Goal: Transaction & Acquisition: Purchase product/service

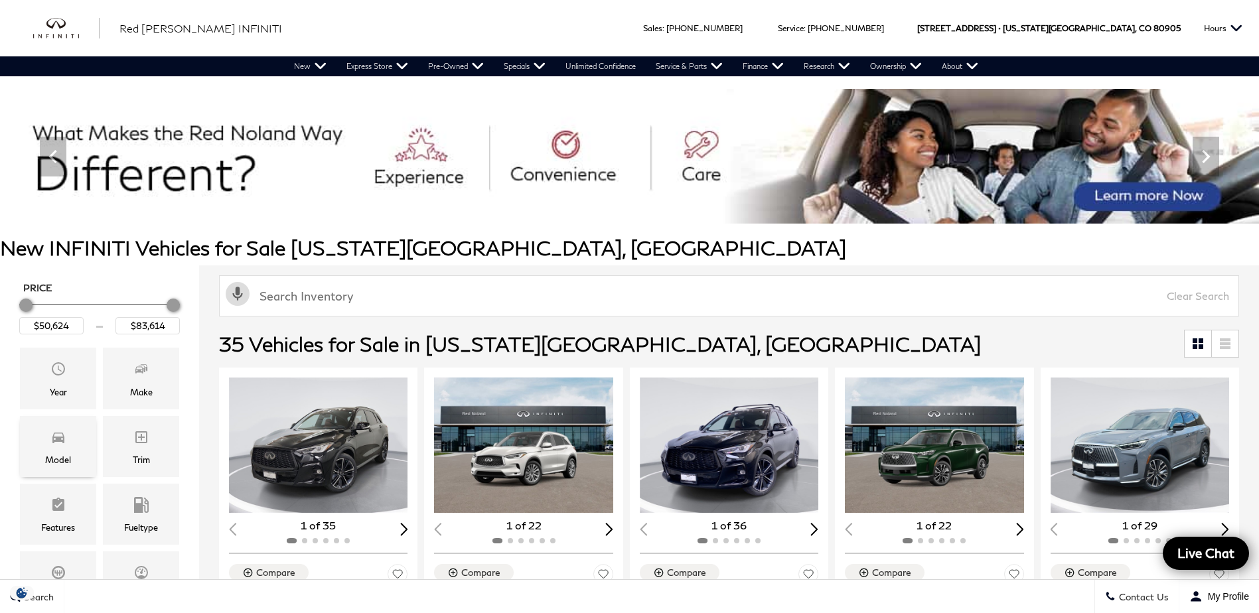
click at [66, 467] on div "Model" at bounding box center [58, 446] width 76 height 61
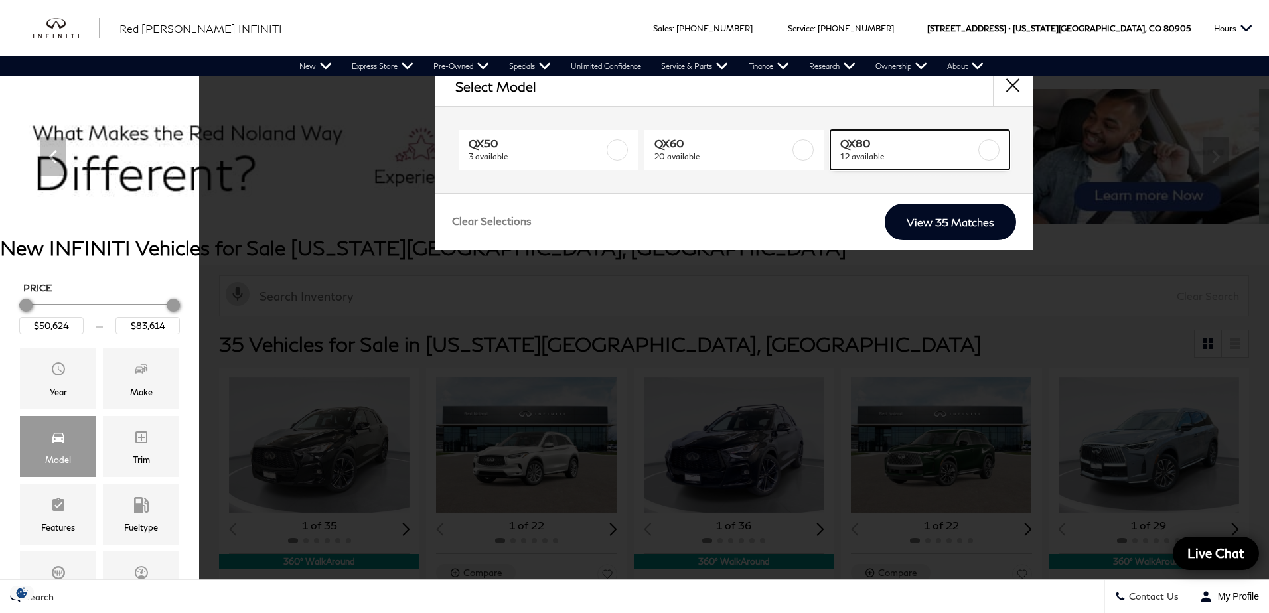
click at [951, 135] on link "QX80 12 available" at bounding box center [920, 150] width 179 height 40
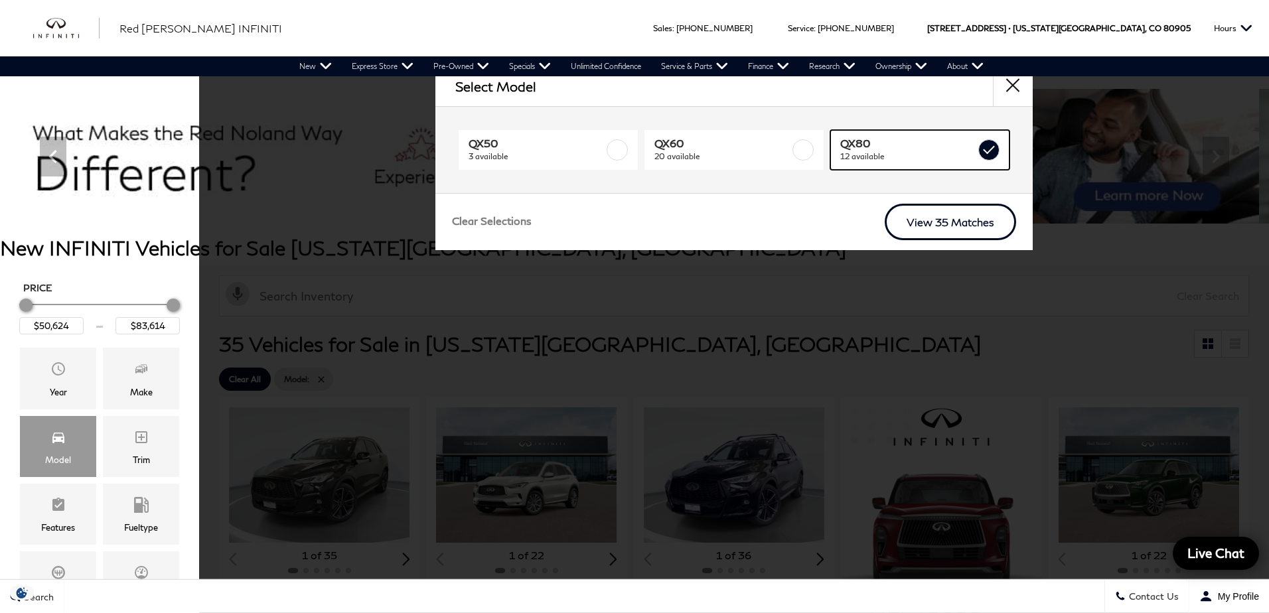
type input "$76,634"
checkbox input "true"
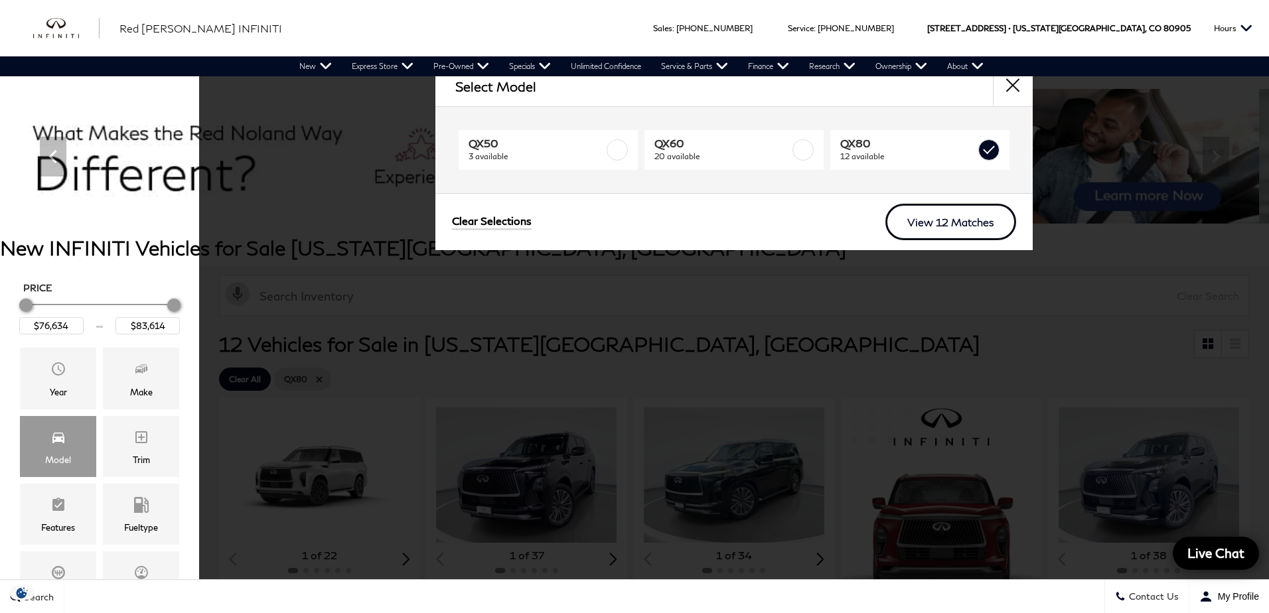
click at [952, 218] on link "View 12 Matches" at bounding box center [951, 222] width 131 height 37
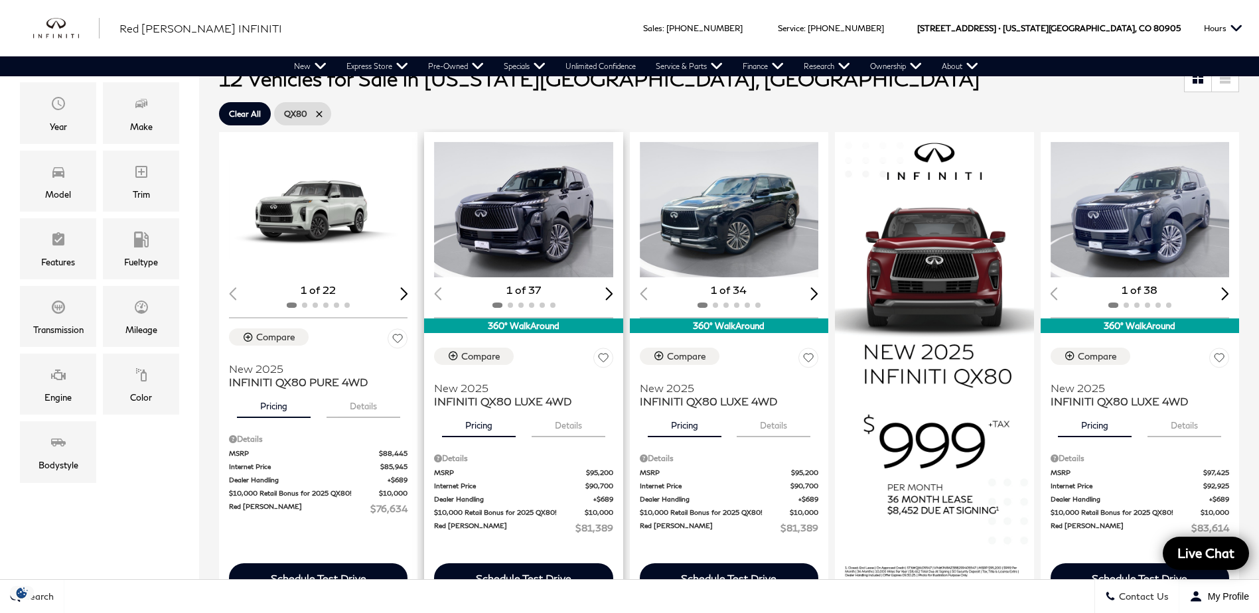
click at [560, 250] on img "1 / 2" at bounding box center [524, 209] width 181 height 135
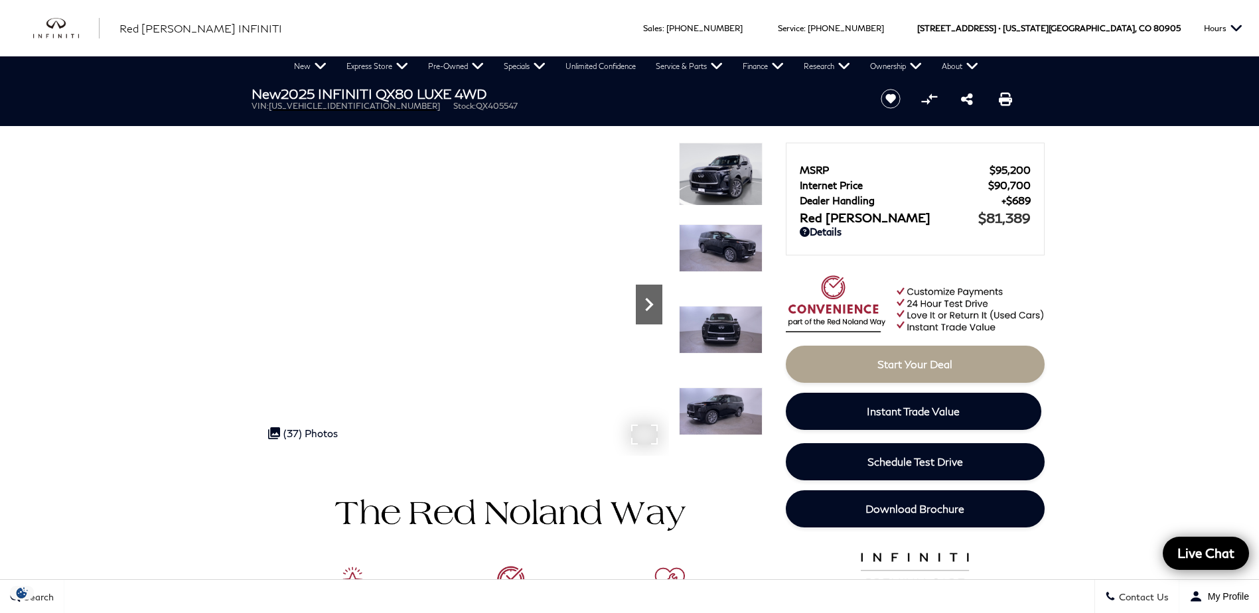
click at [643, 307] on icon "Next" at bounding box center [649, 304] width 27 height 27
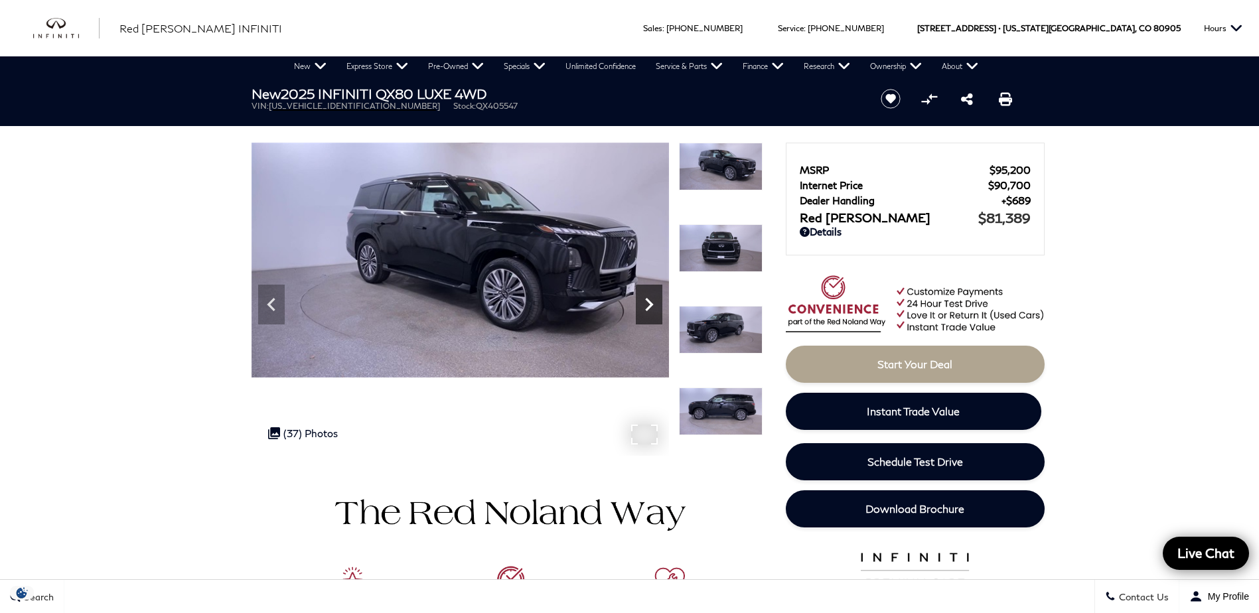
click at [643, 307] on icon "Next" at bounding box center [649, 304] width 27 height 27
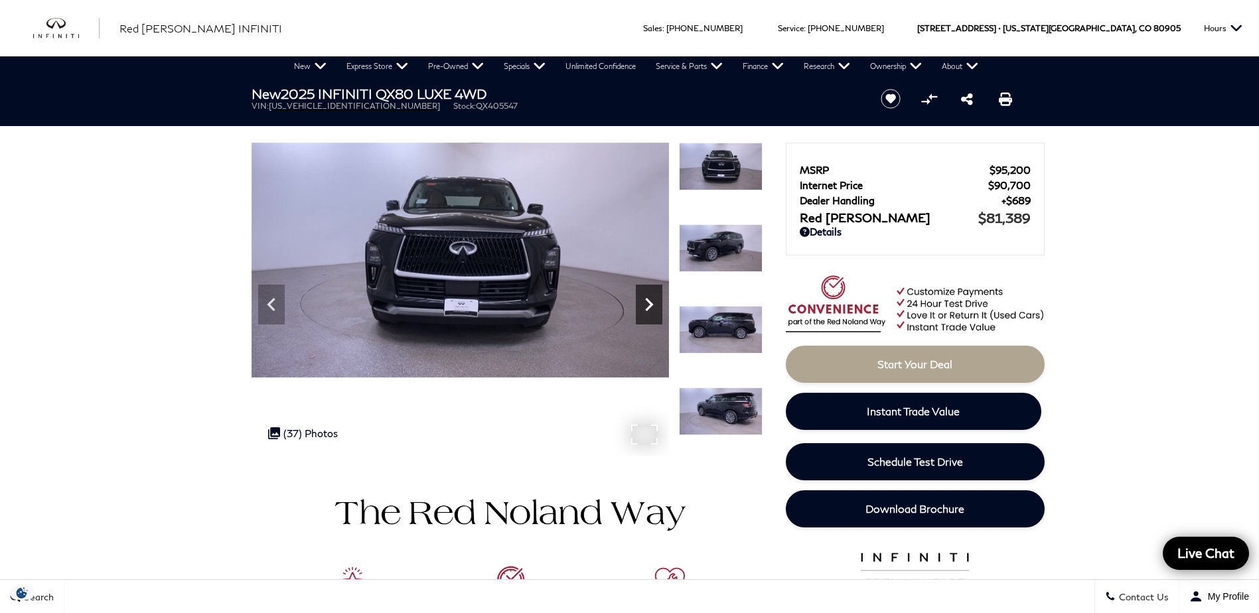
click at [643, 307] on icon "Next" at bounding box center [649, 304] width 27 height 27
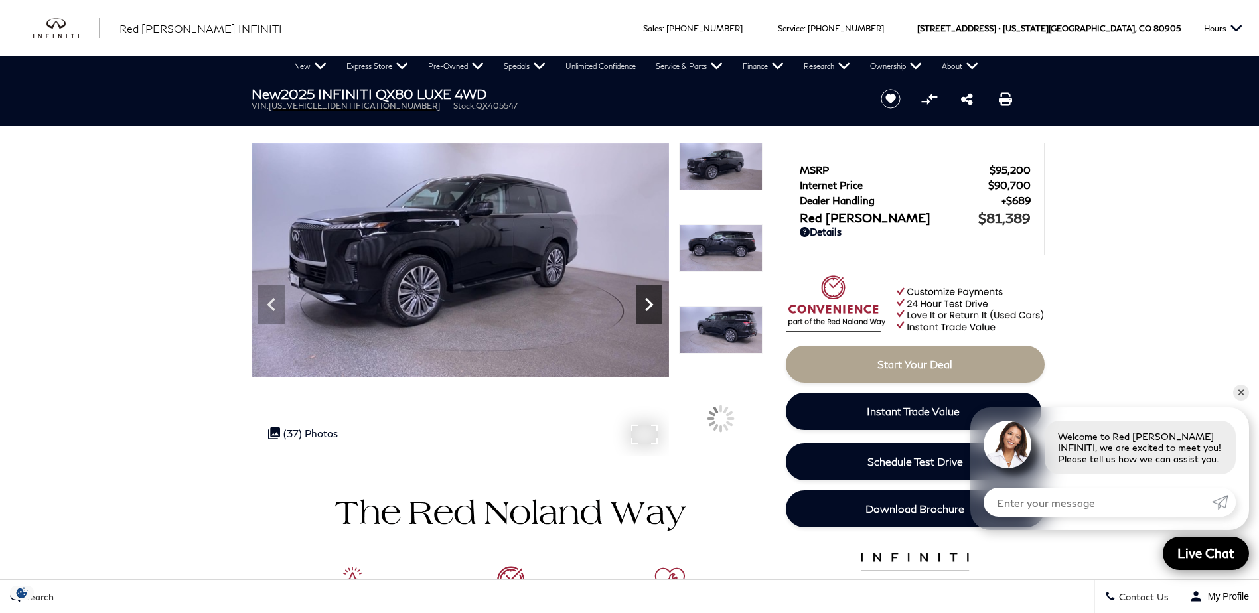
click at [643, 307] on icon "Next" at bounding box center [649, 304] width 27 height 27
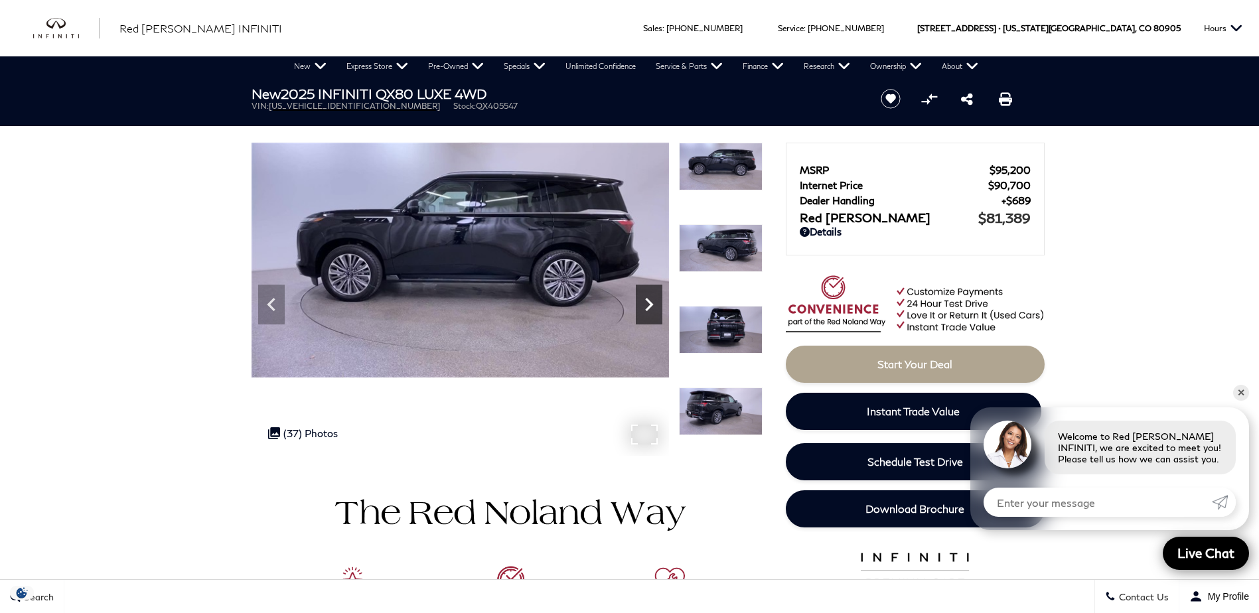
click at [643, 307] on icon "Next" at bounding box center [649, 304] width 27 height 27
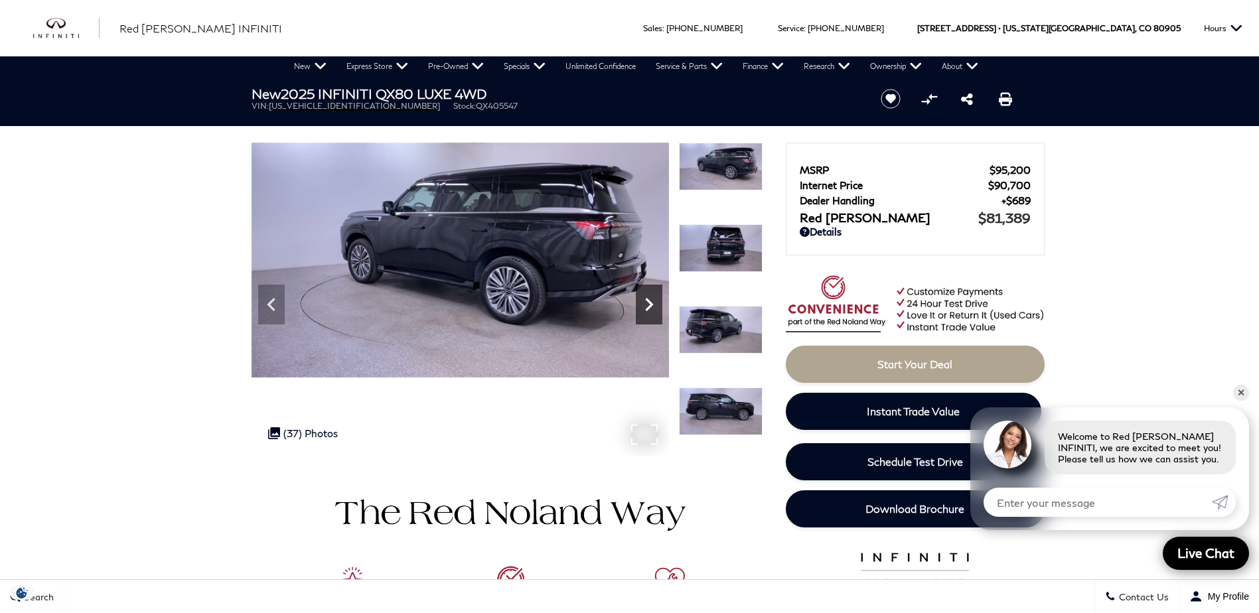
click at [643, 307] on icon "Next" at bounding box center [649, 304] width 27 height 27
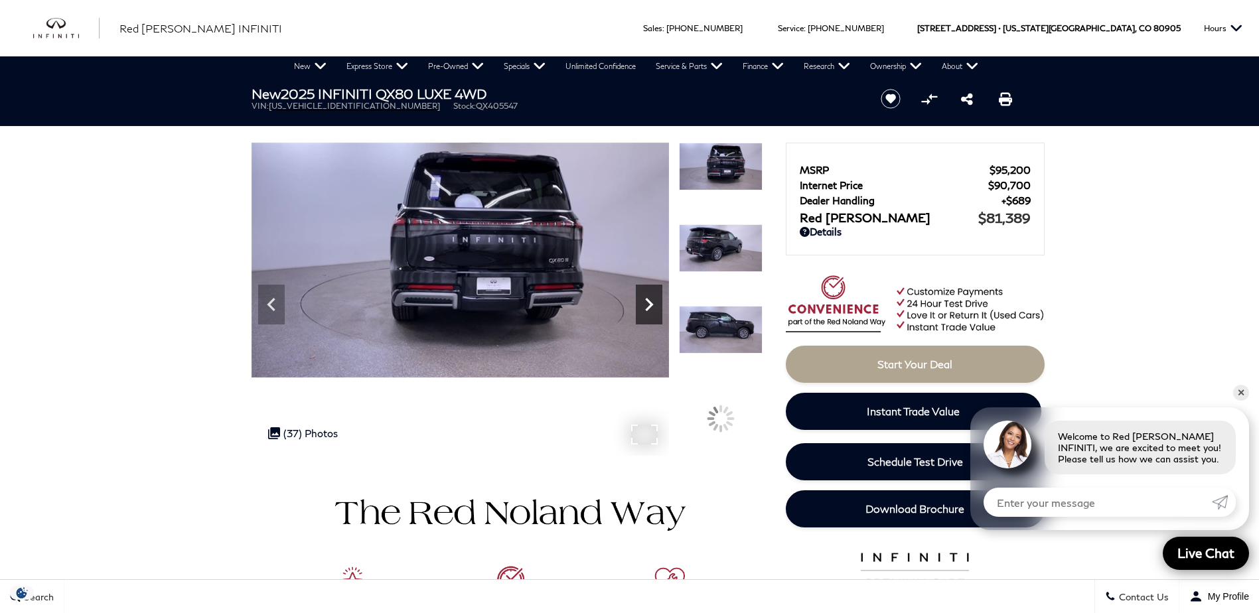
click at [643, 307] on icon "Next" at bounding box center [649, 304] width 27 height 27
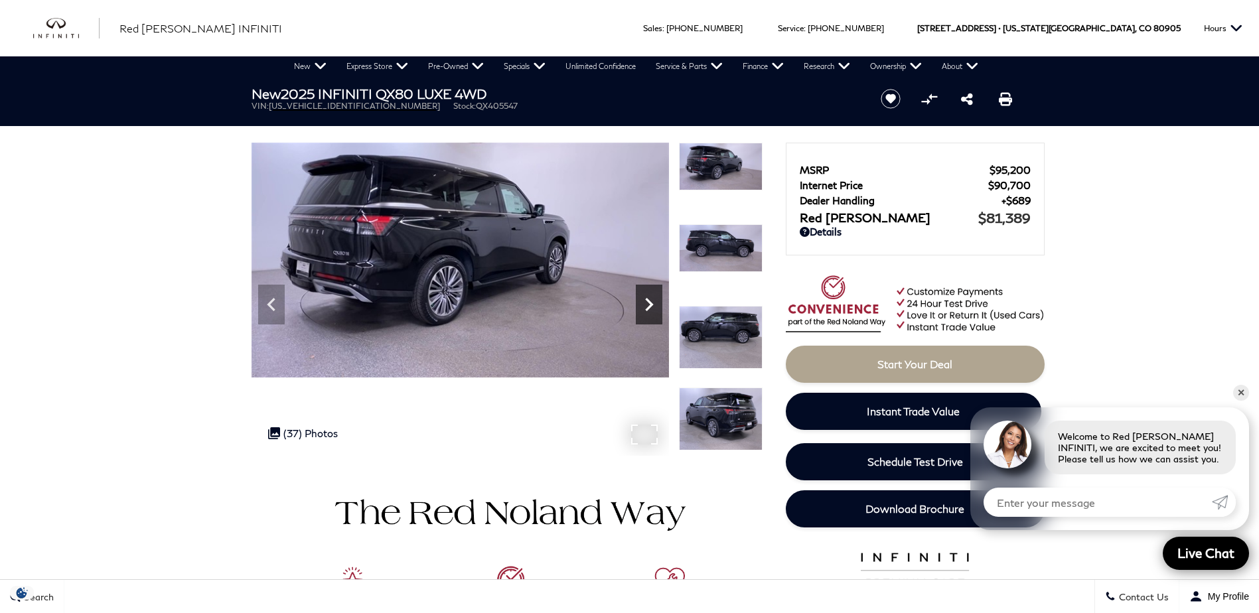
click at [643, 307] on icon "Next" at bounding box center [649, 304] width 27 height 27
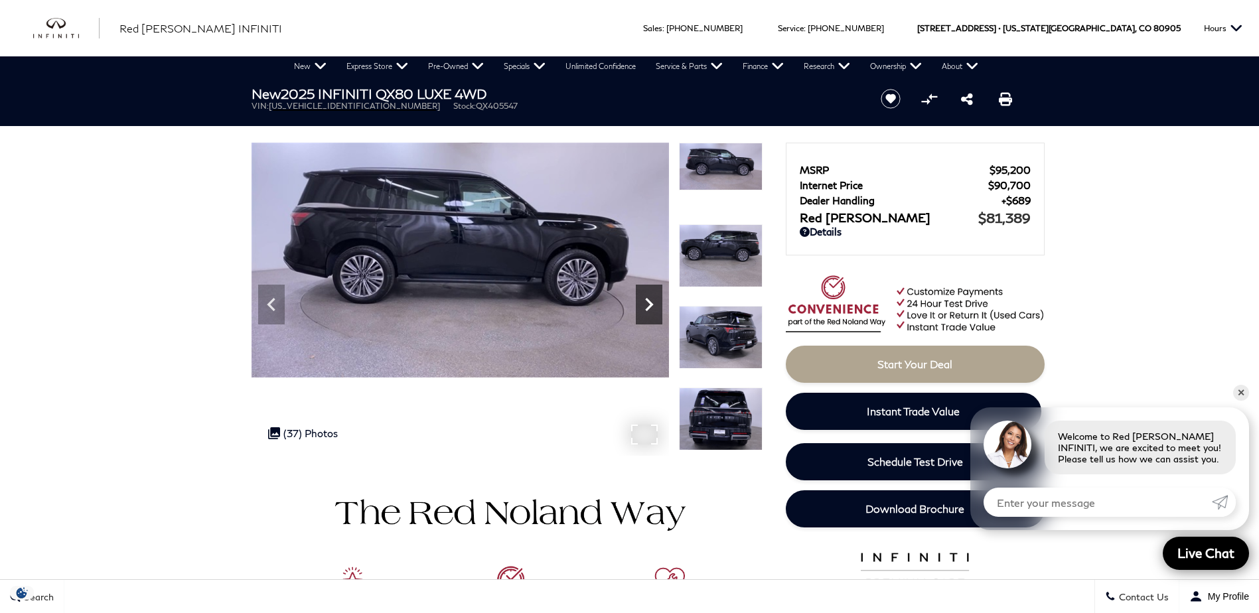
click at [643, 307] on icon "Next" at bounding box center [649, 304] width 27 height 27
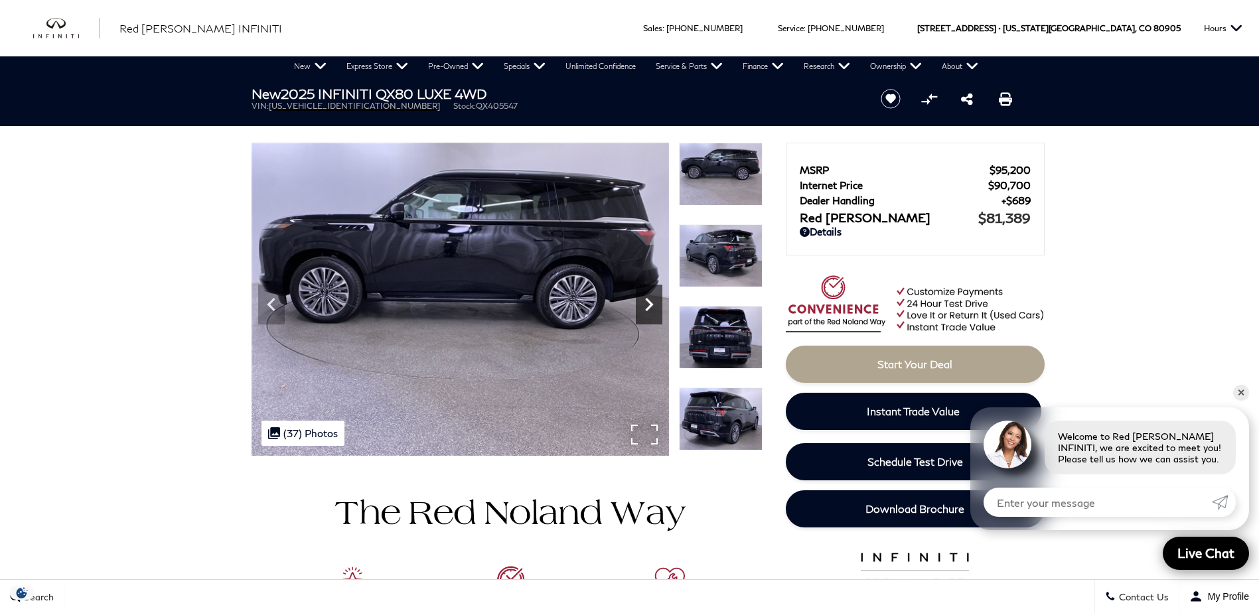
click at [643, 307] on icon "Next" at bounding box center [649, 304] width 27 height 27
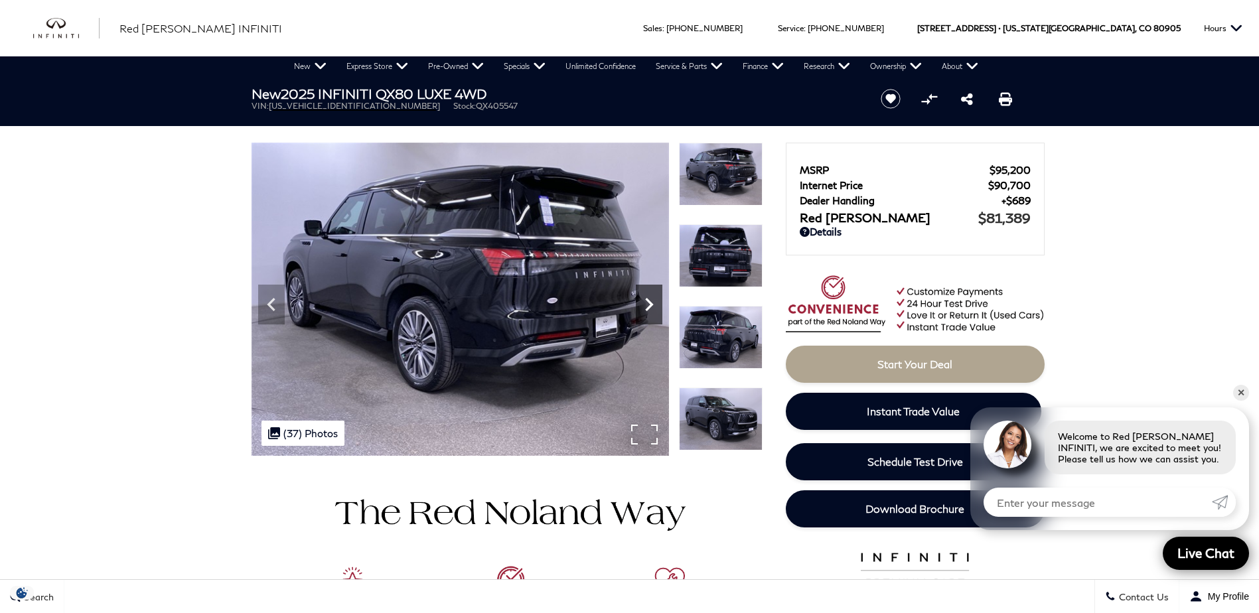
click at [643, 307] on icon "Next" at bounding box center [649, 304] width 27 height 27
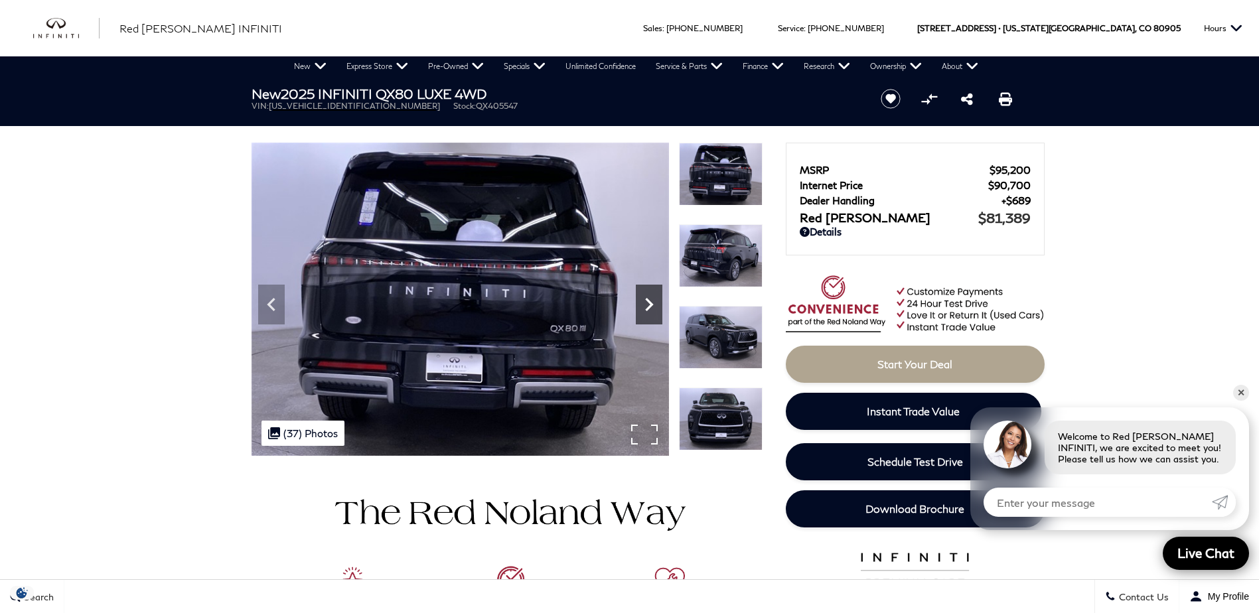
click at [643, 307] on icon "Next" at bounding box center [649, 304] width 27 height 27
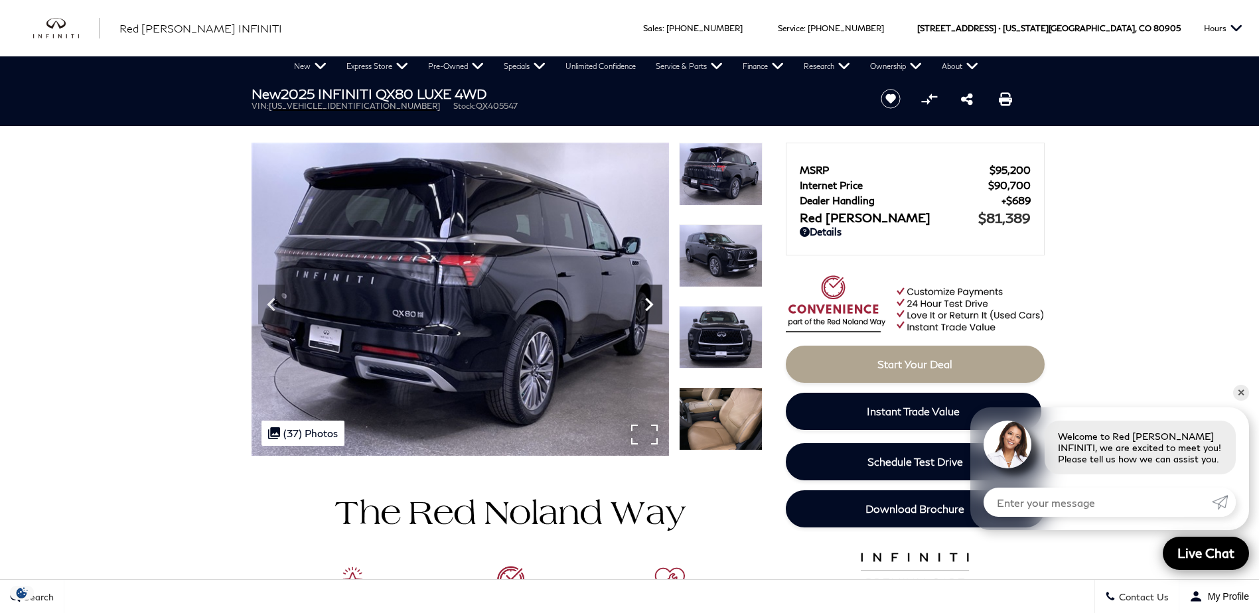
click at [643, 307] on icon "Next" at bounding box center [649, 304] width 27 height 27
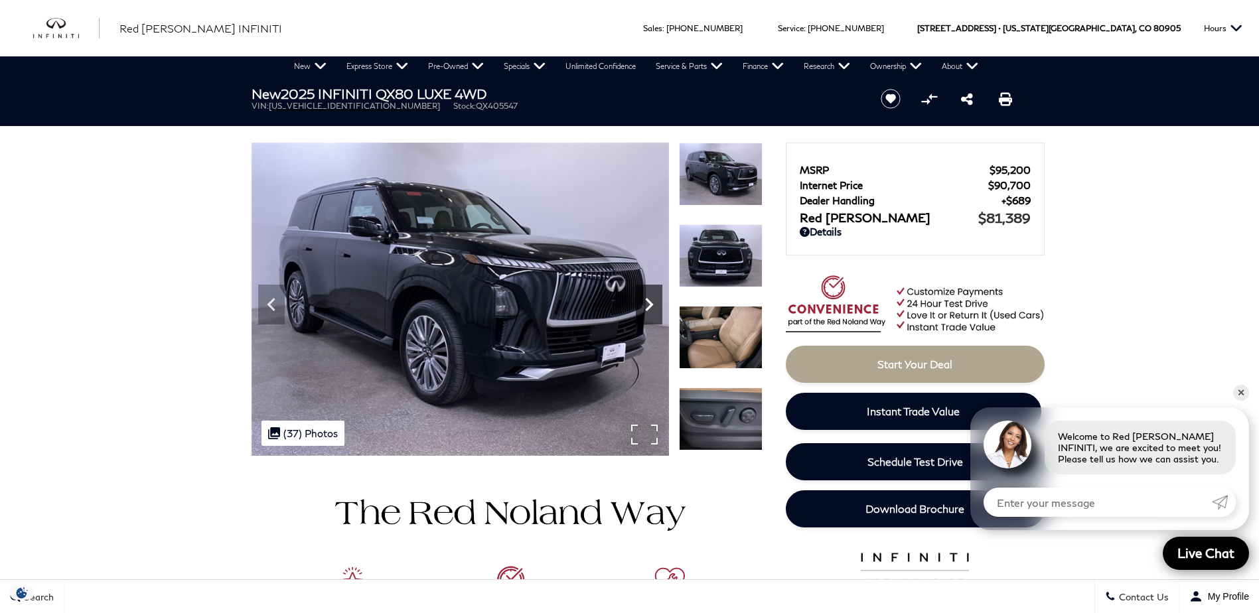
click at [643, 307] on icon "Next" at bounding box center [649, 304] width 27 height 27
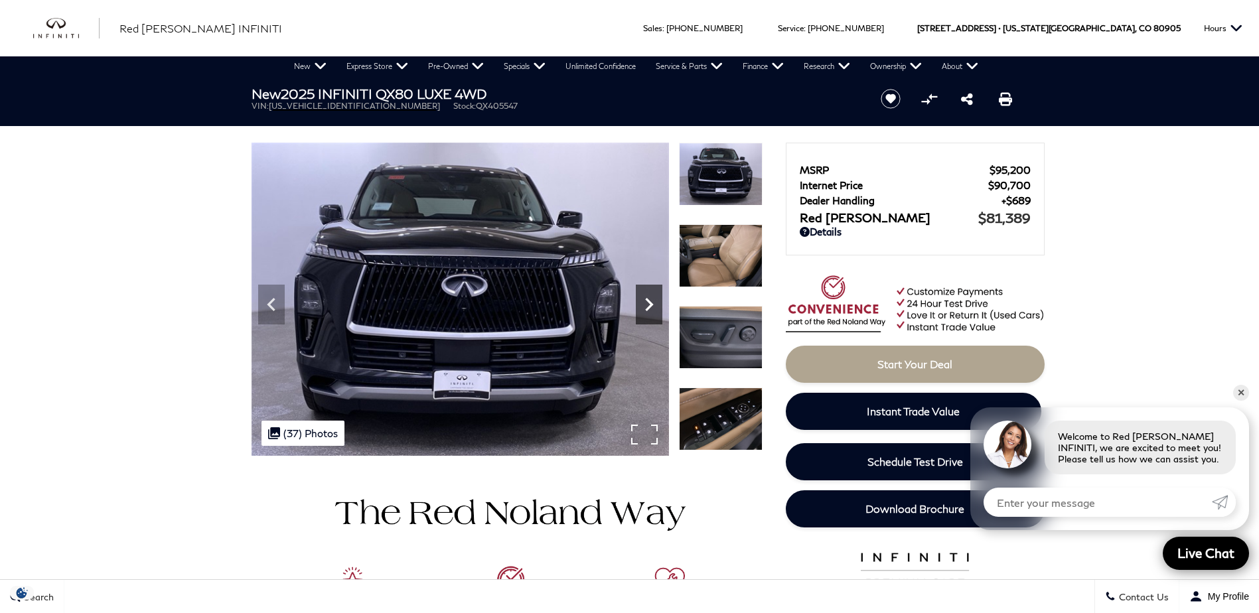
click at [643, 307] on icon "Next" at bounding box center [649, 304] width 27 height 27
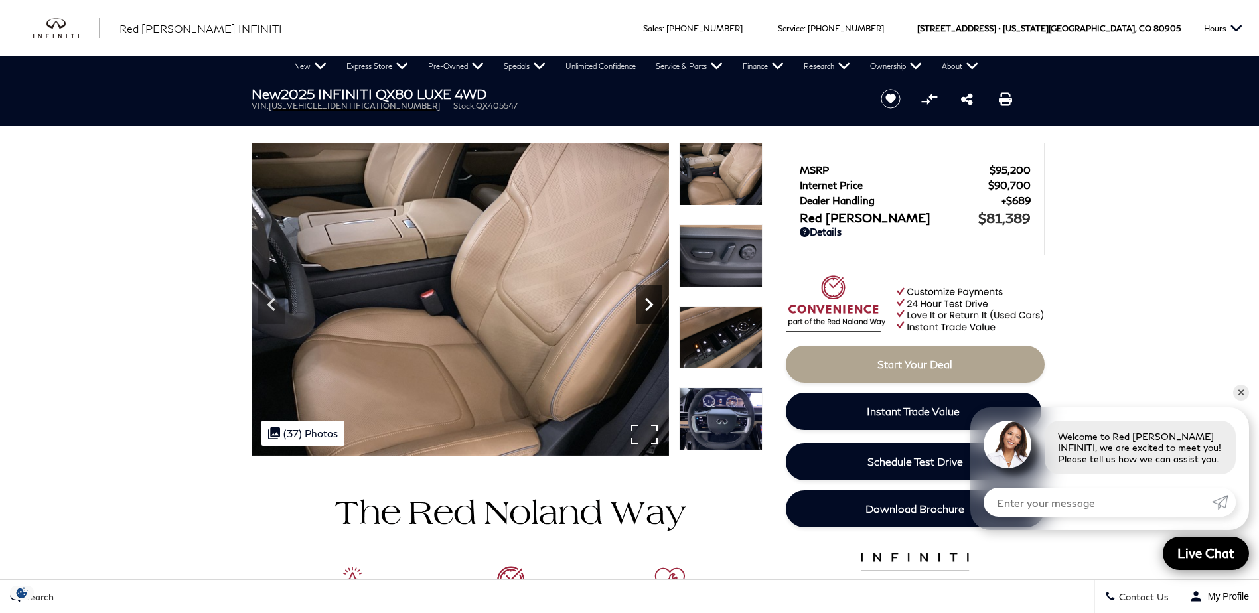
click at [643, 307] on icon "Next" at bounding box center [649, 304] width 27 height 27
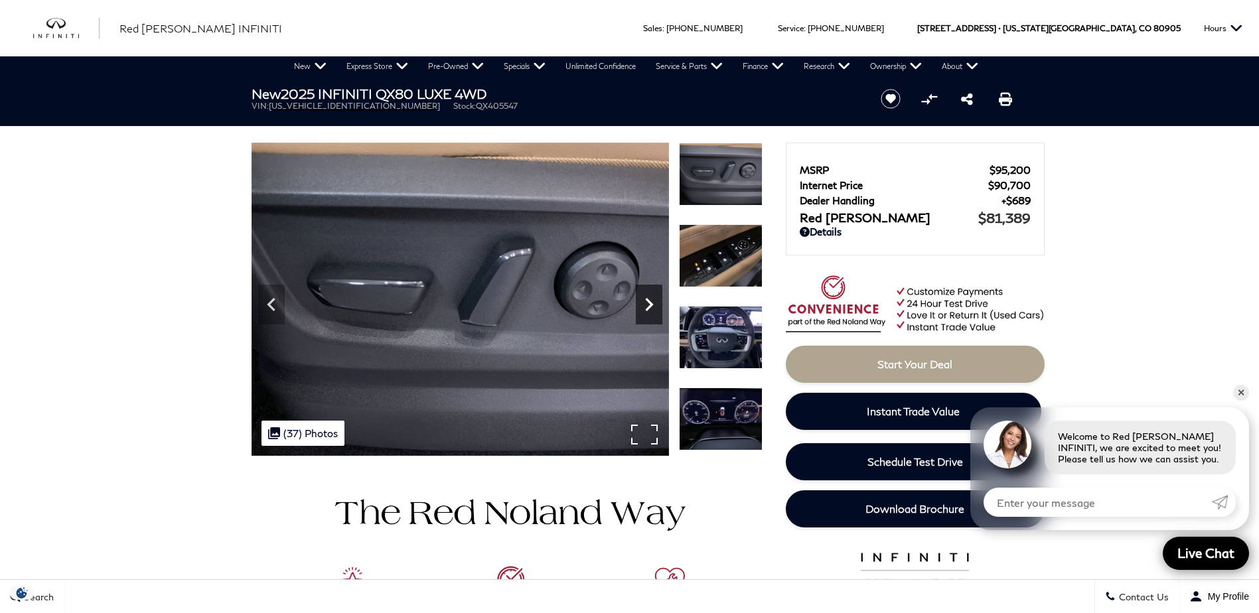
click at [643, 307] on icon "Next" at bounding box center [649, 304] width 27 height 27
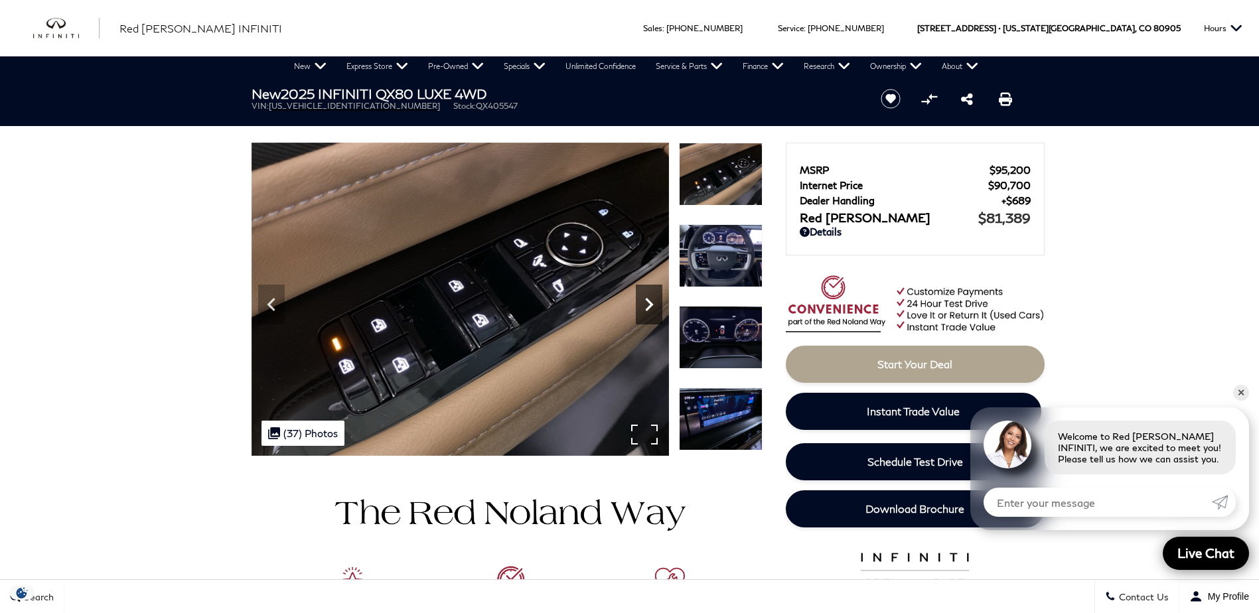
click at [643, 307] on icon "Next" at bounding box center [649, 304] width 27 height 27
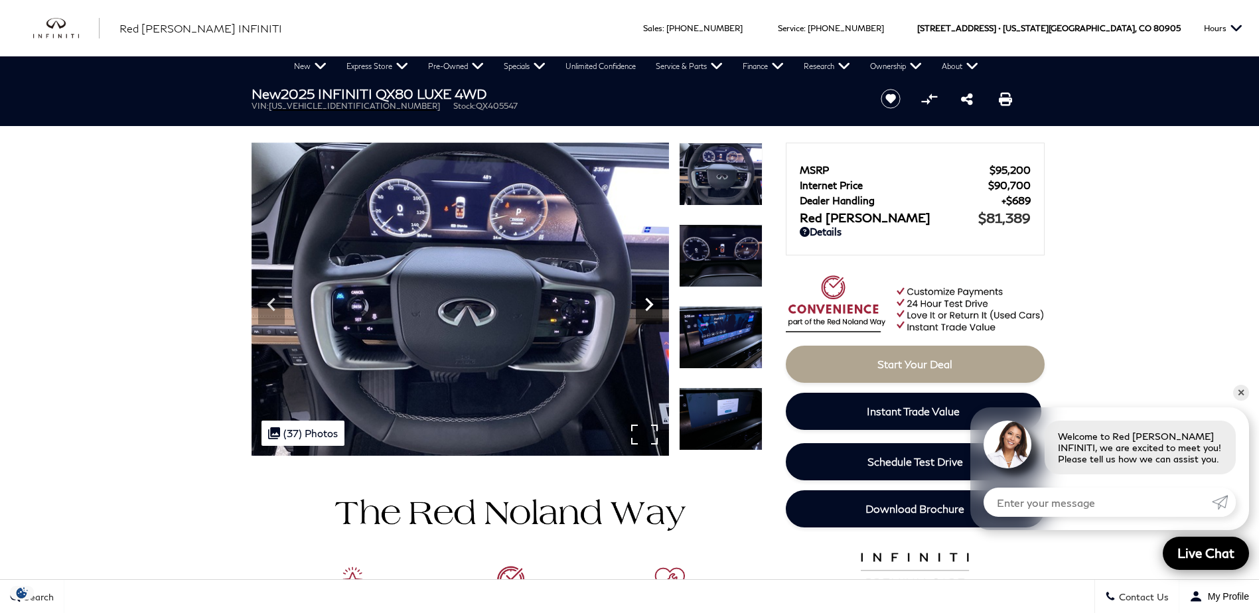
click at [643, 307] on icon "Next" at bounding box center [649, 304] width 27 height 27
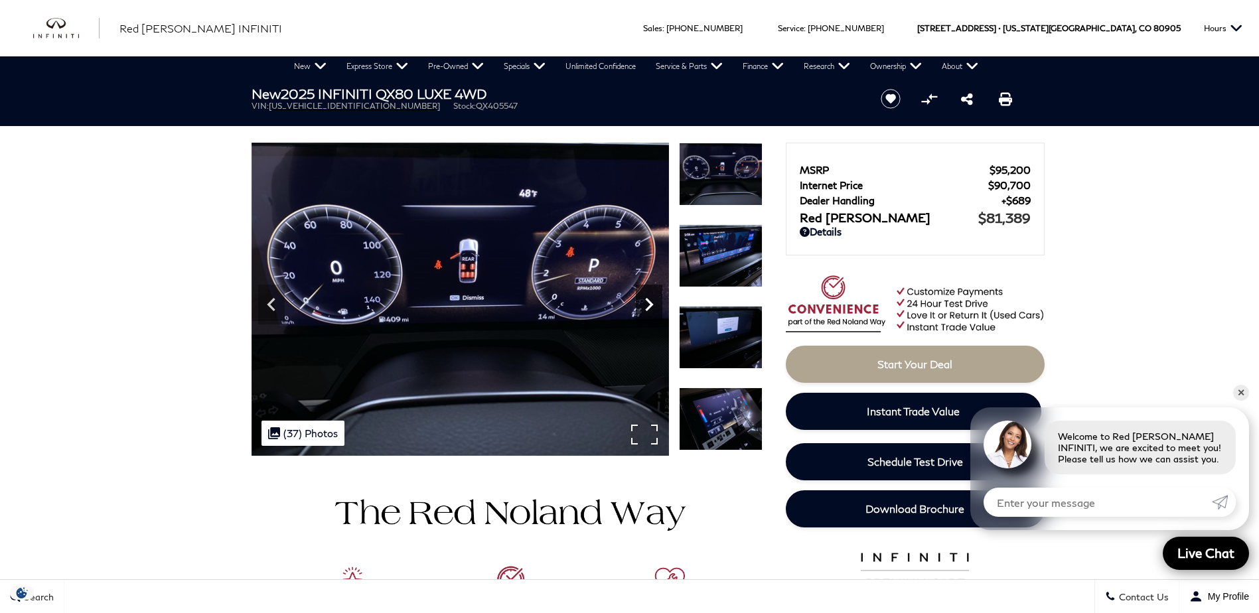
click at [643, 307] on icon "Next" at bounding box center [649, 304] width 27 height 27
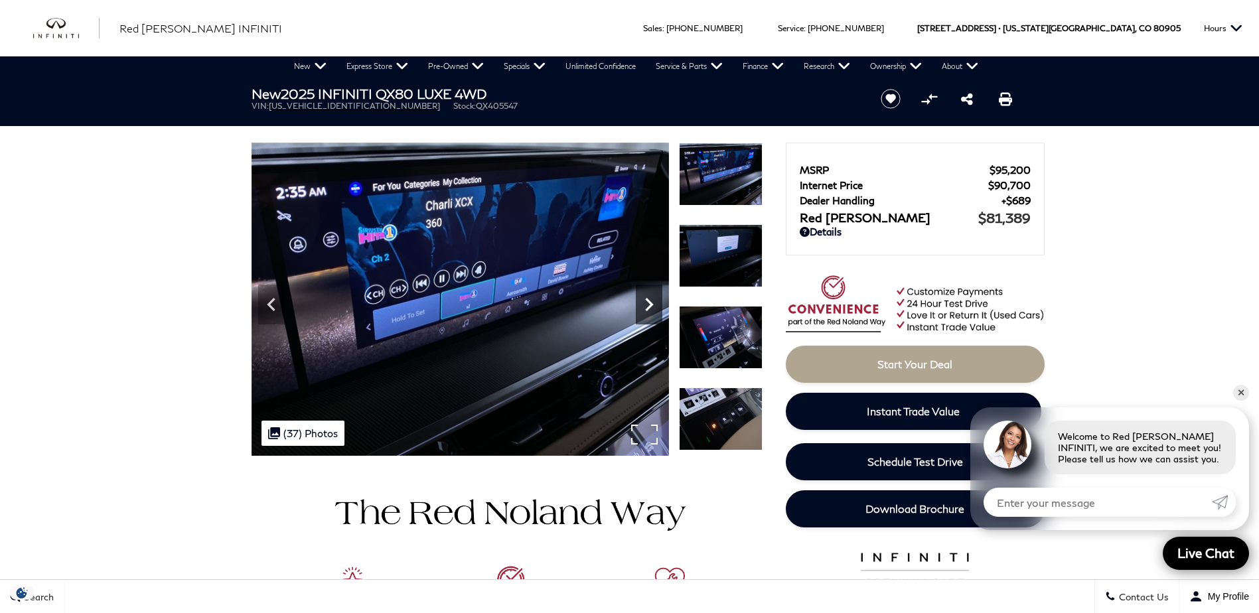
click at [643, 307] on icon "Next" at bounding box center [649, 304] width 27 height 27
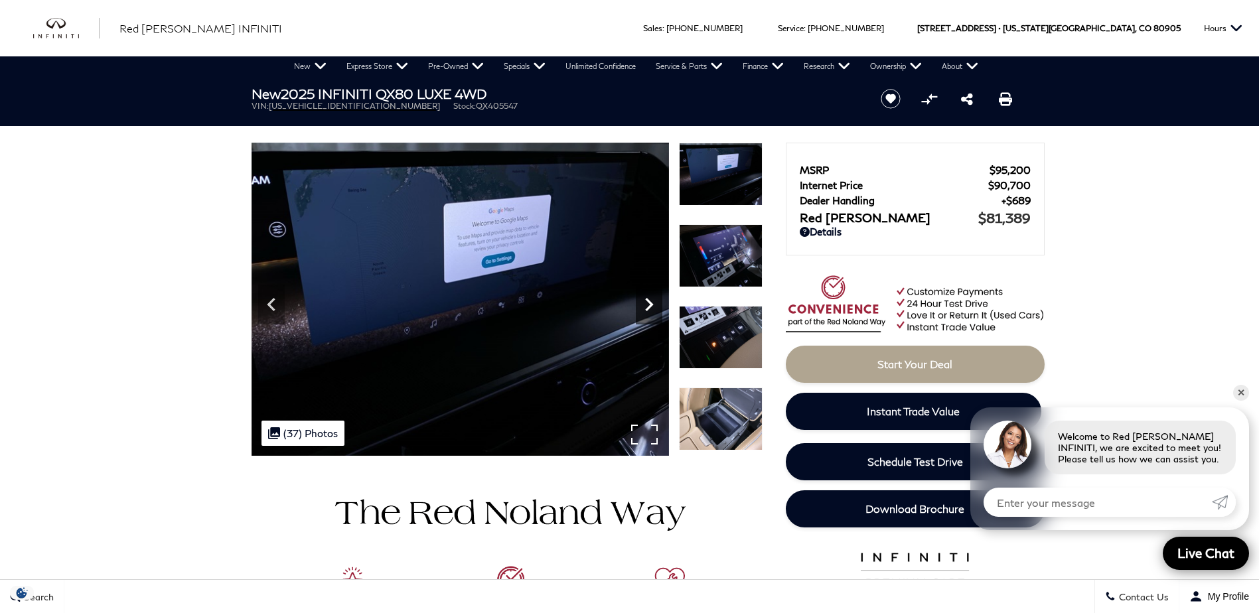
click at [643, 307] on icon "Next" at bounding box center [649, 304] width 27 height 27
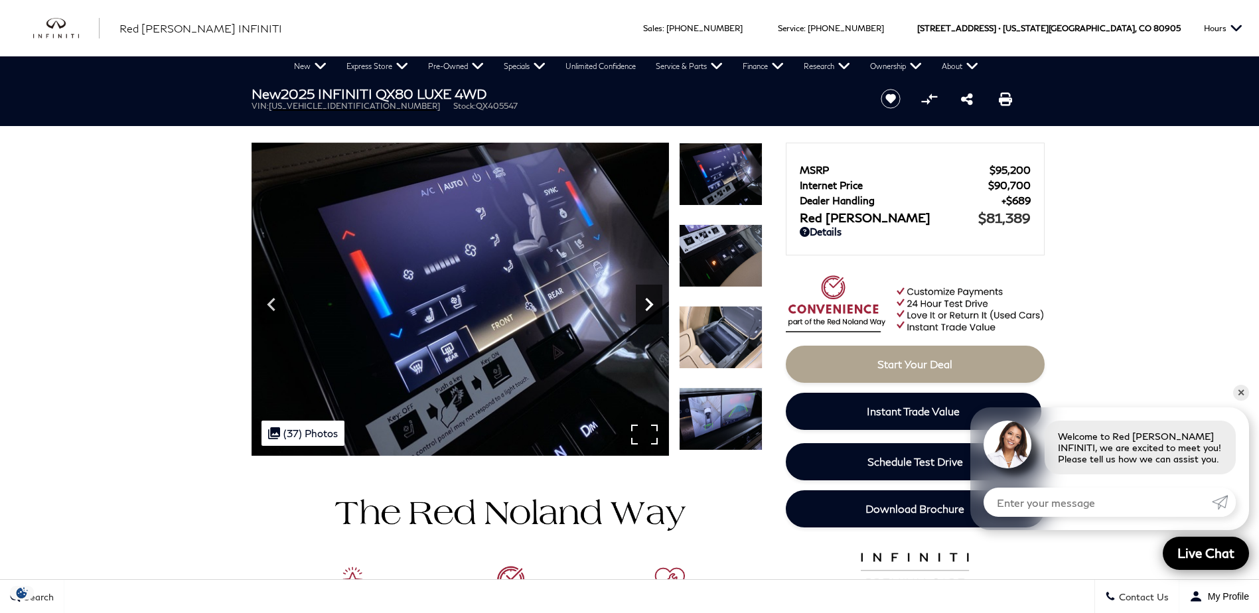
click at [643, 305] on icon "Next" at bounding box center [649, 304] width 27 height 27
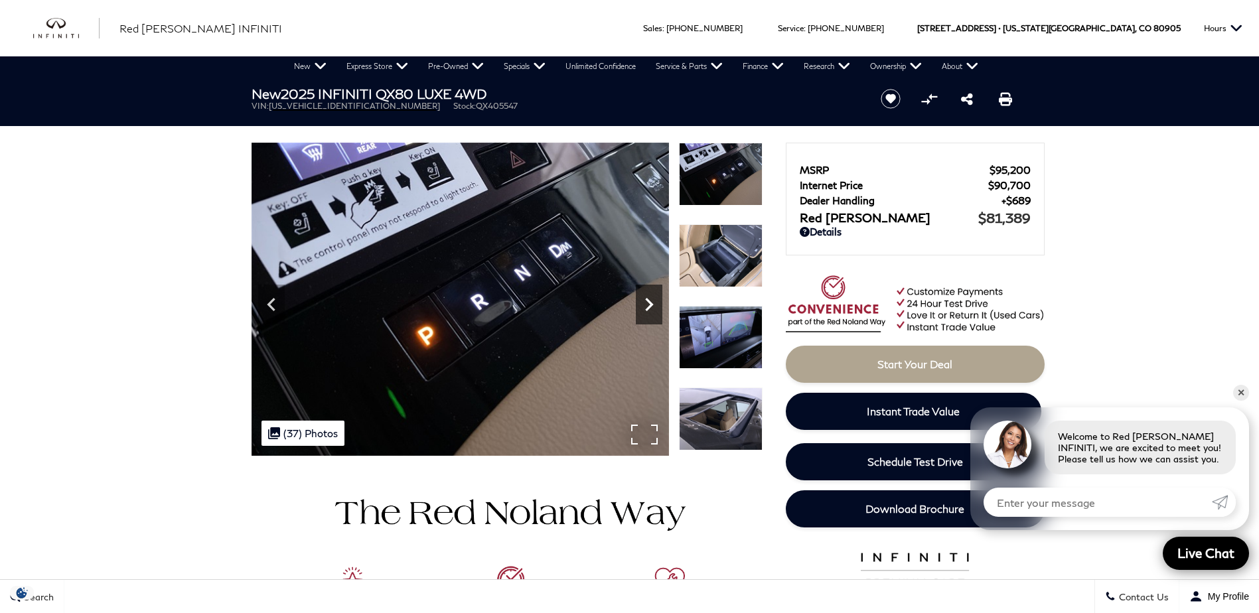
click at [643, 305] on icon "Next" at bounding box center [649, 304] width 27 height 27
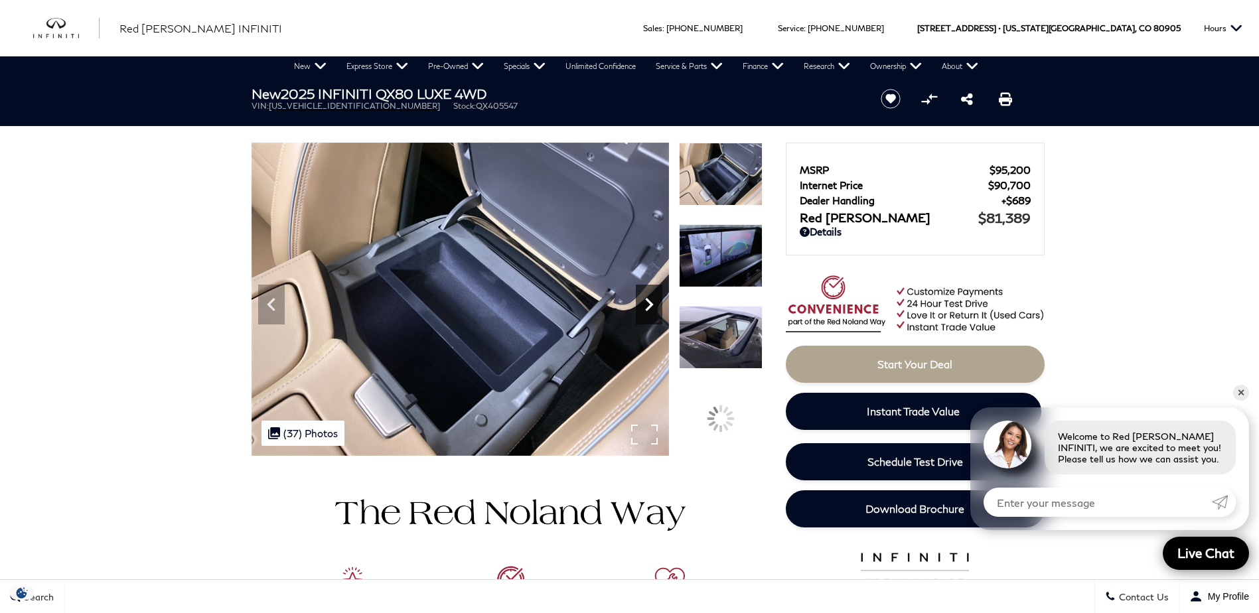
click at [643, 305] on icon "Next" at bounding box center [649, 304] width 27 height 27
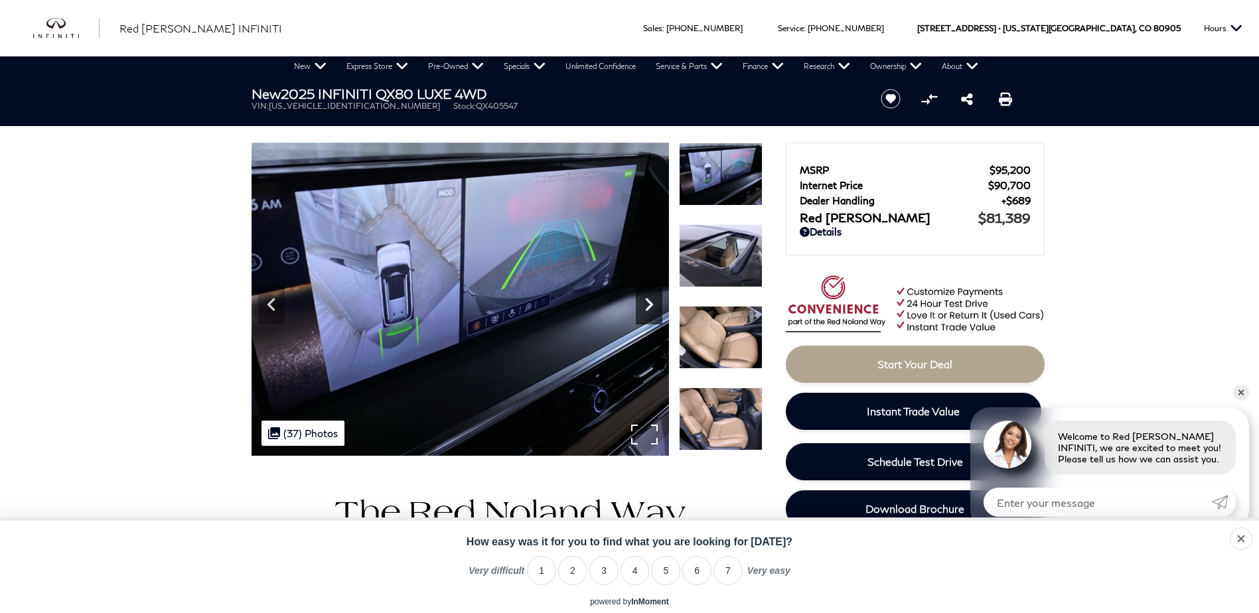
click at [643, 305] on icon "Next" at bounding box center [649, 304] width 27 height 27
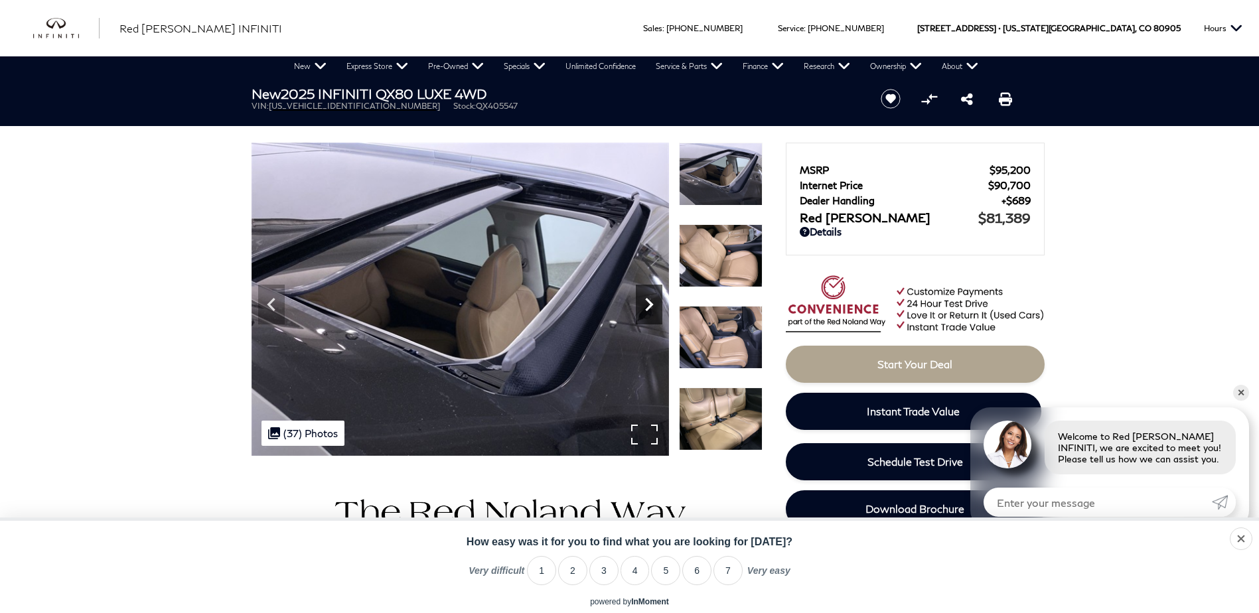
click at [643, 305] on icon "Next" at bounding box center [649, 304] width 27 height 27
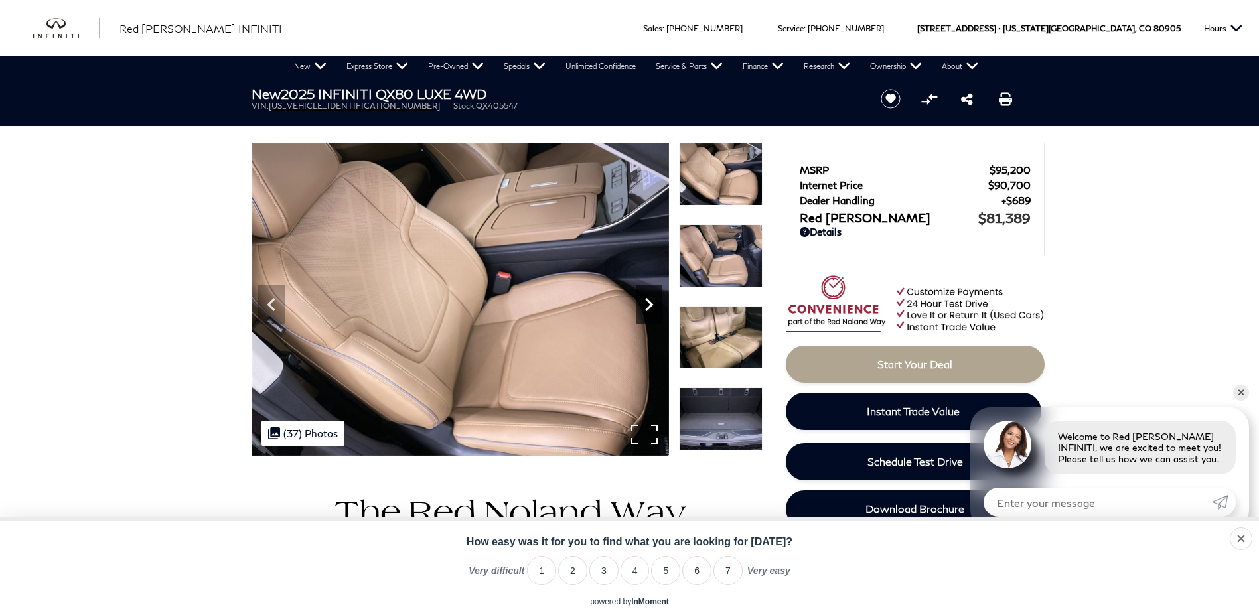
click at [643, 305] on icon "Next" at bounding box center [649, 304] width 27 height 27
